Goal: Transaction & Acquisition: Download file/media

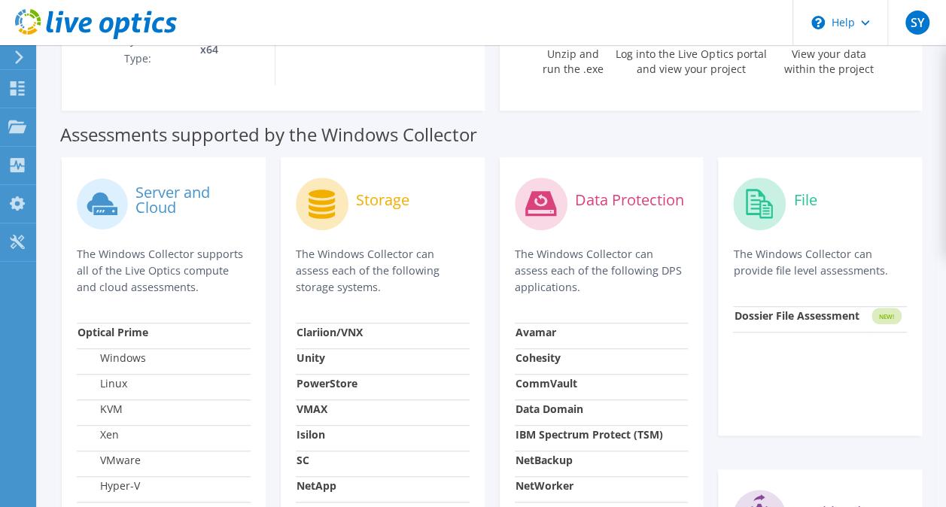
scroll to position [376, 0]
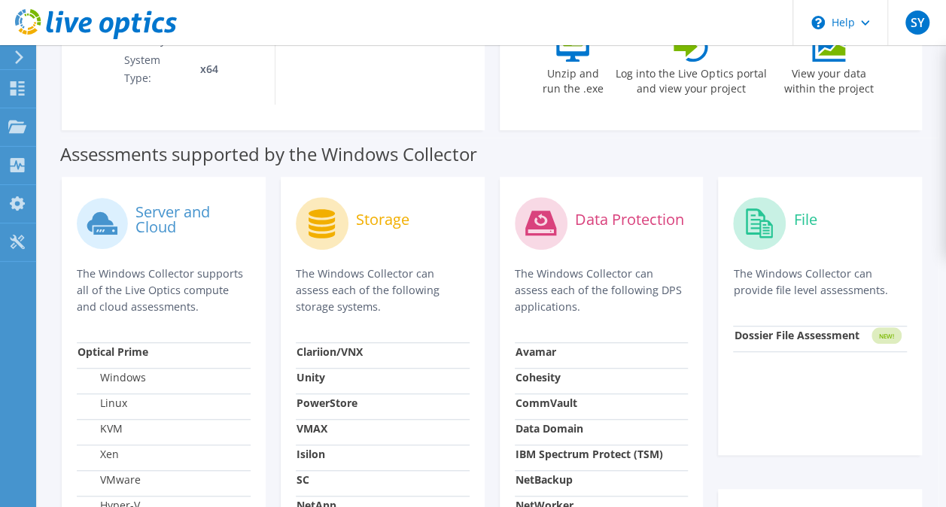
click at [804, 341] on strong "Dossier File Assessment" at bounding box center [796, 335] width 125 height 14
click at [790, 334] on strong "Dossier File Assessment" at bounding box center [796, 335] width 125 height 14
click at [789, 334] on strong "Dossier File Assessment" at bounding box center [796, 335] width 125 height 14
drag, startPoint x: 789, startPoint y: 334, endPoint x: 867, endPoint y: 188, distance: 165.4
click at [873, 232] on div "File" at bounding box center [820, 223] width 174 height 62
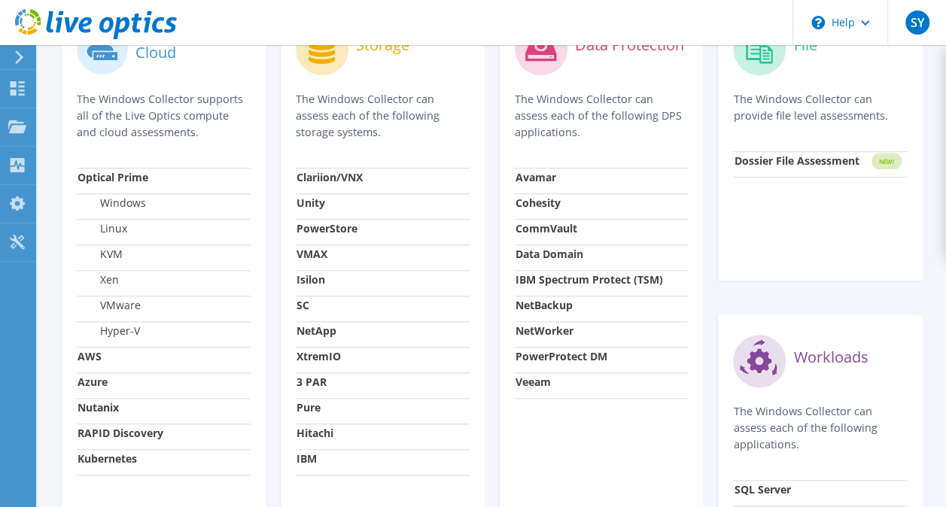
scroll to position [602, 0]
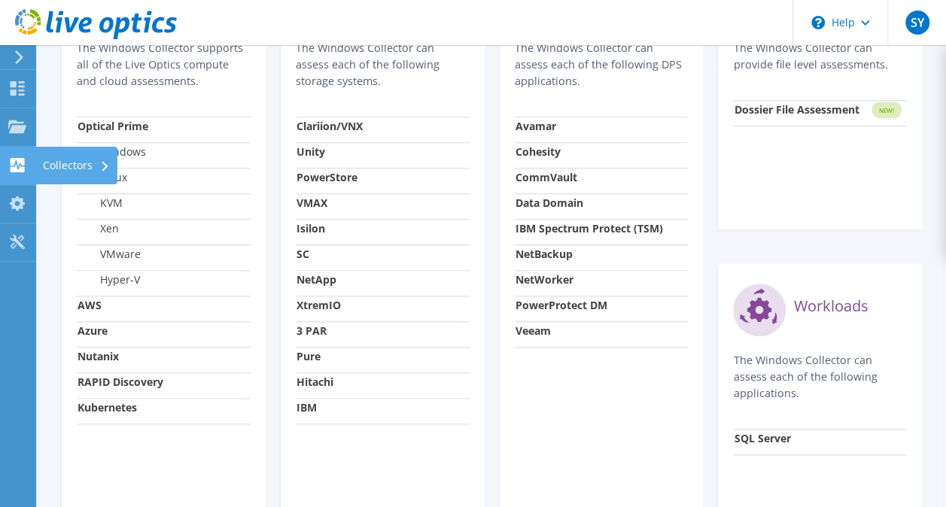
click at [81, 161] on div "Collectors" at bounding box center [76, 166] width 82 height 38
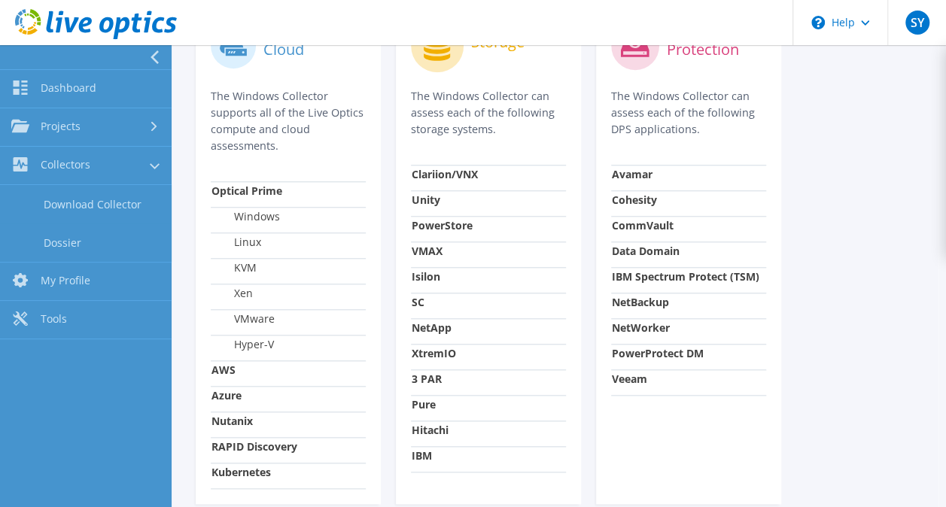
drag, startPoint x: 78, startPoint y: 244, endPoint x: 361, endPoint y: 239, distance: 283.9
click at [78, 244] on link "Dossier" at bounding box center [86, 243] width 172 height 38
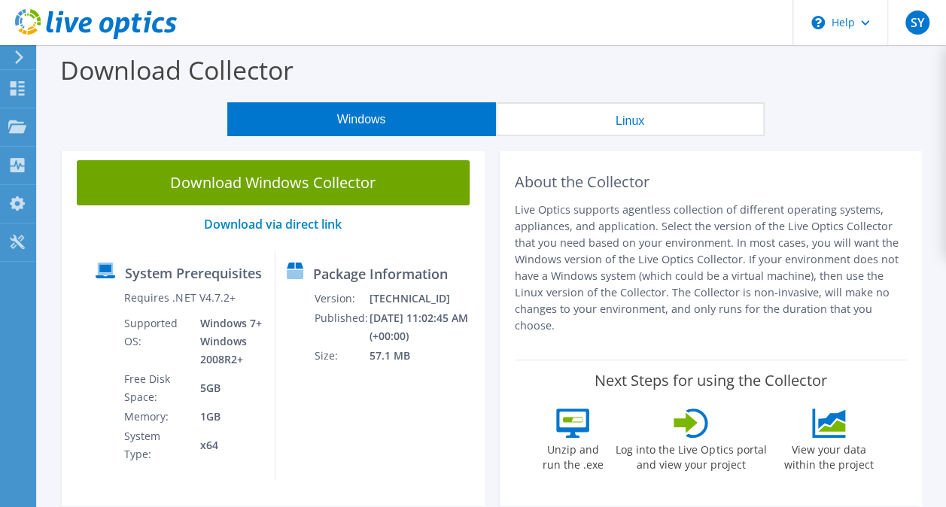
click at [264, 192] on link "Download Windows Collector" at bounding box center [273, 182] width 393 height 45
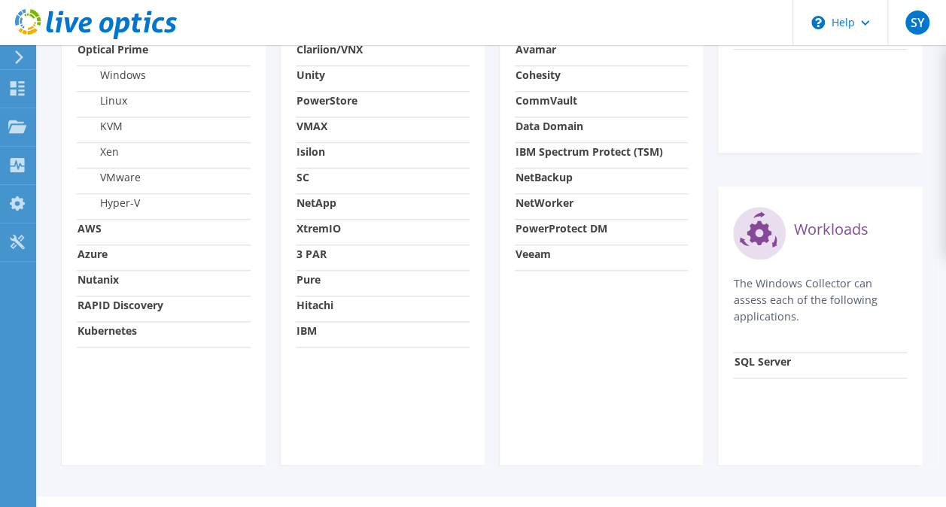
scroll to position [714, 0]
